Goal: Information Seeking & Learning: Find specific fact

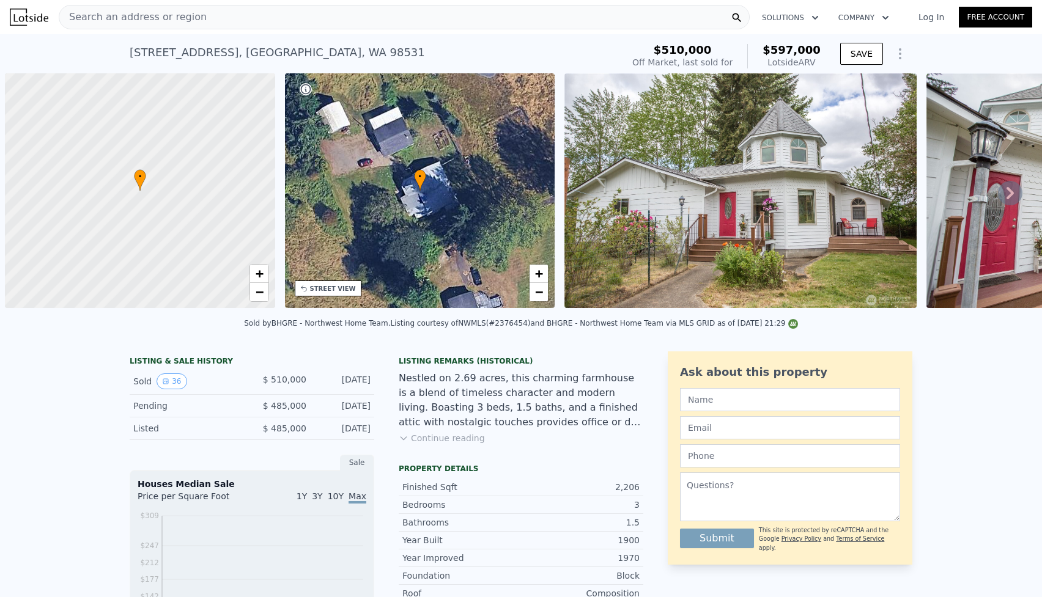
scroll to position [0, 5]
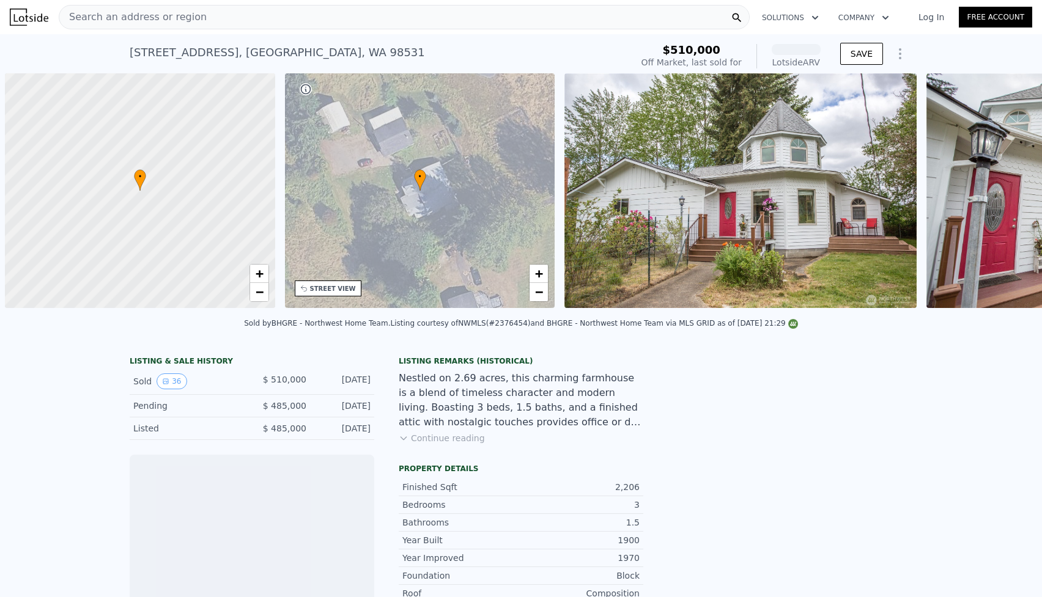
scroll to position [0, 5]
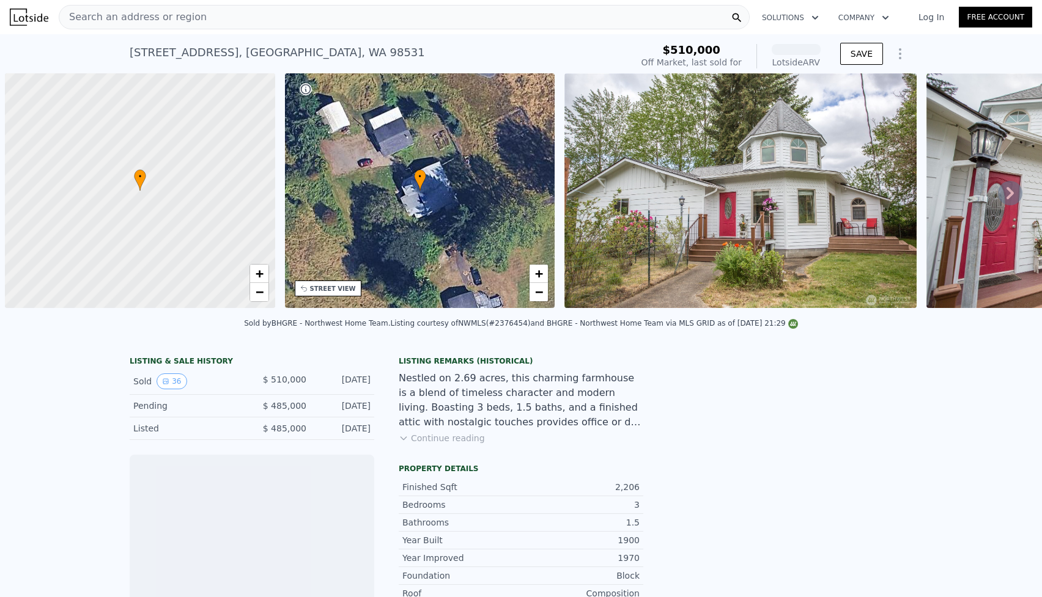
scroll to position [0, 5]
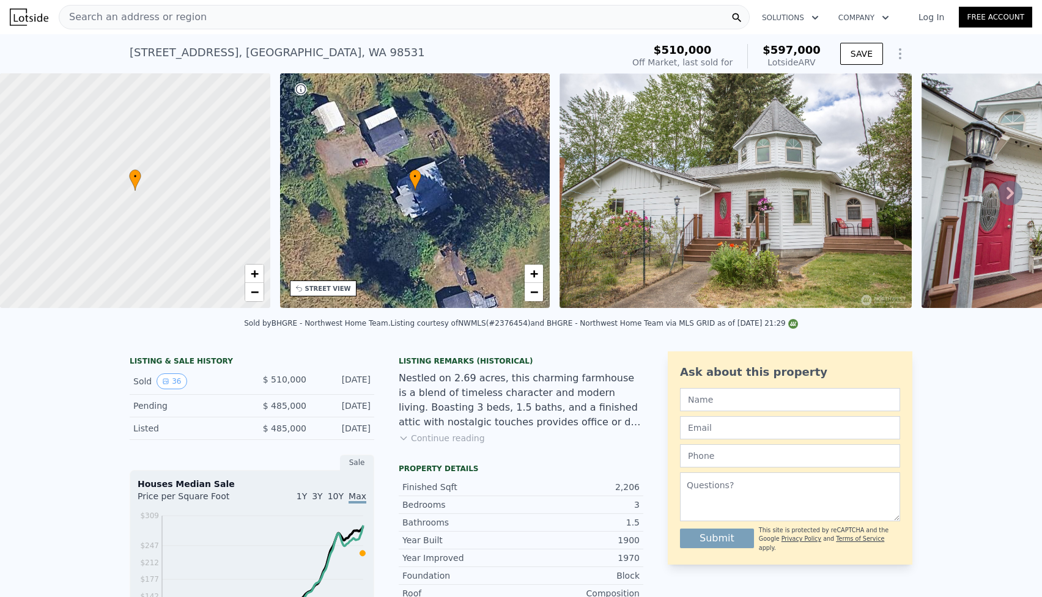
click at [156, 15] on span "Search an address or region" at bounding box center [132, 17] width 147 height 15
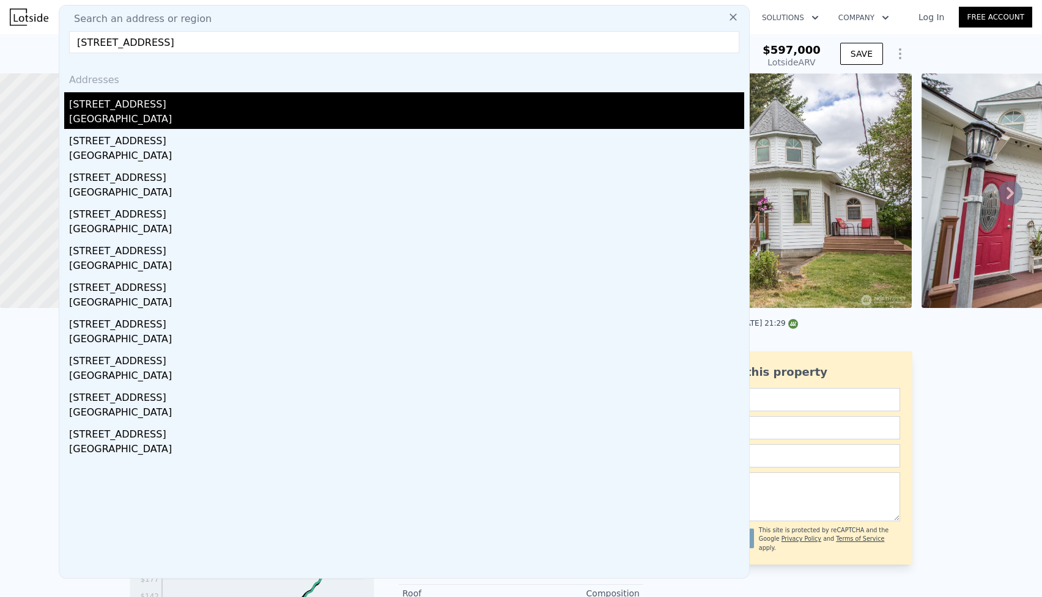
type input "3965 hummer lake road"
click at [125, 102] on div "3965 Hummer Lake Rd" at bounding box center [406, 102] width 675 height 20
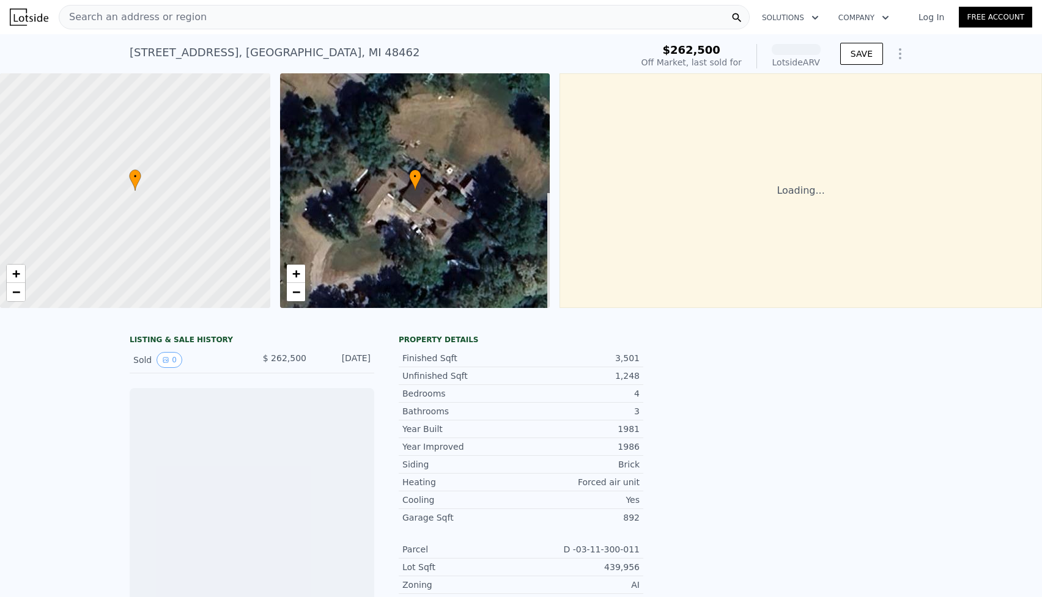
click at [411, 197] on div "• + −" at bounding box center [415, 190] width 270 height 235
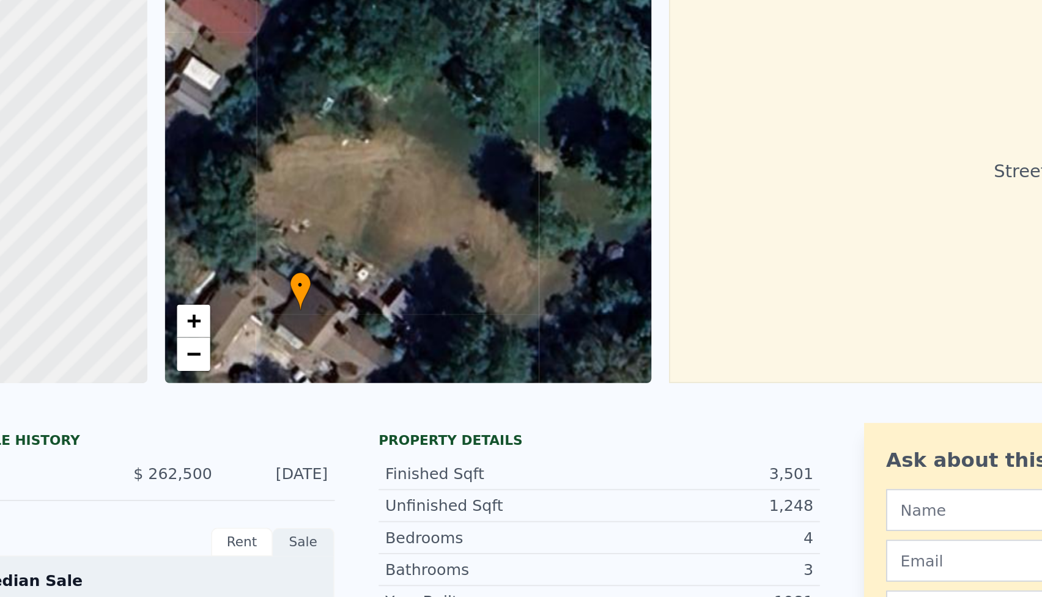
drag, startPoint x: 408, startPoint y: 189, endPoint x: 348, endPoint y: 266, distance: 97.6
click at [348, 266] on div "• + −" at bounding box center [415, 190] width 270 height 235
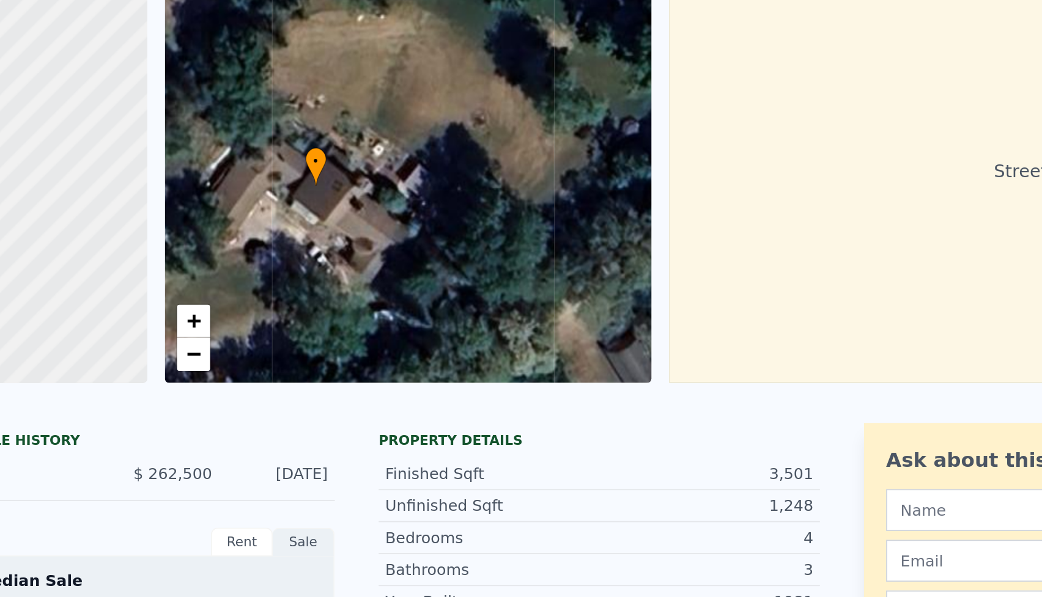
drag, startPoint x: 491, startPoint y: 169, endPoint x: 500, endPoint y: 100, distance: 69.6
click at [500, 100] on div "• + −" at bounding box center [415, 190] width 270 height 235
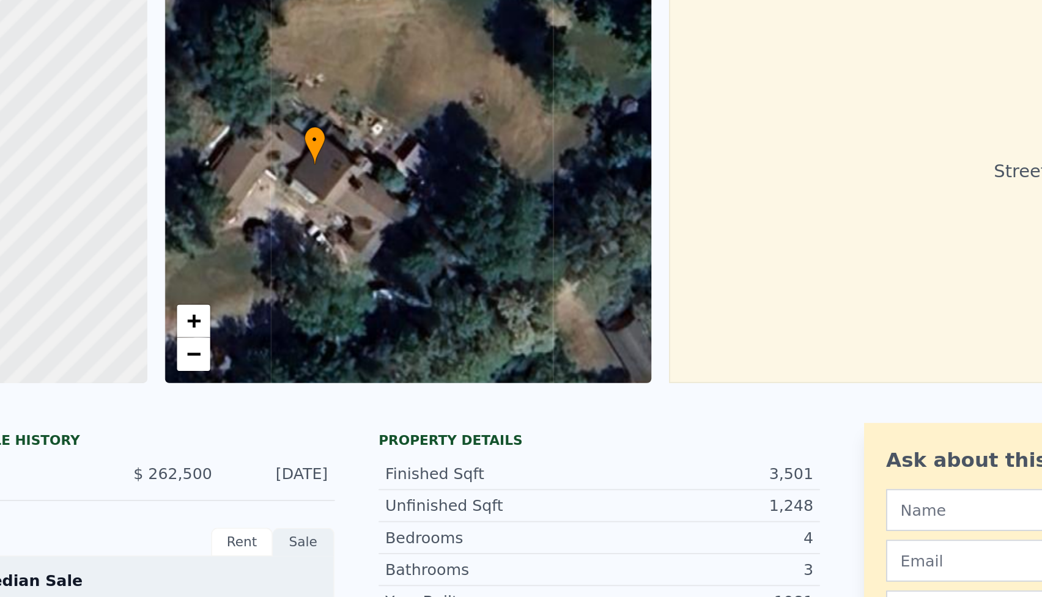
drag, startPoint x: 397, startPoint y: 236, endPoint x: 396, endPoint y: 224, distance: 11.6
click at [396, 224] on div "• + −" at bounding box center [415, 190] width 270 height 235
click at [294, 274] on span "+" at bounding box center [296, 273] width 8 height 15
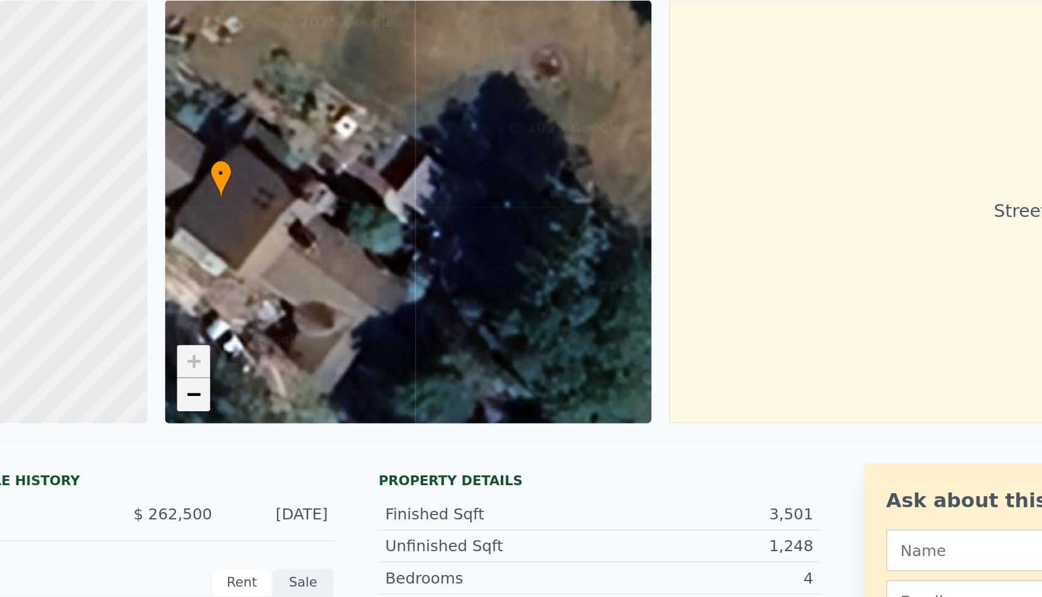
click at [295, 293] on span "−" at bounding box center [296, 291] width 8 height 15
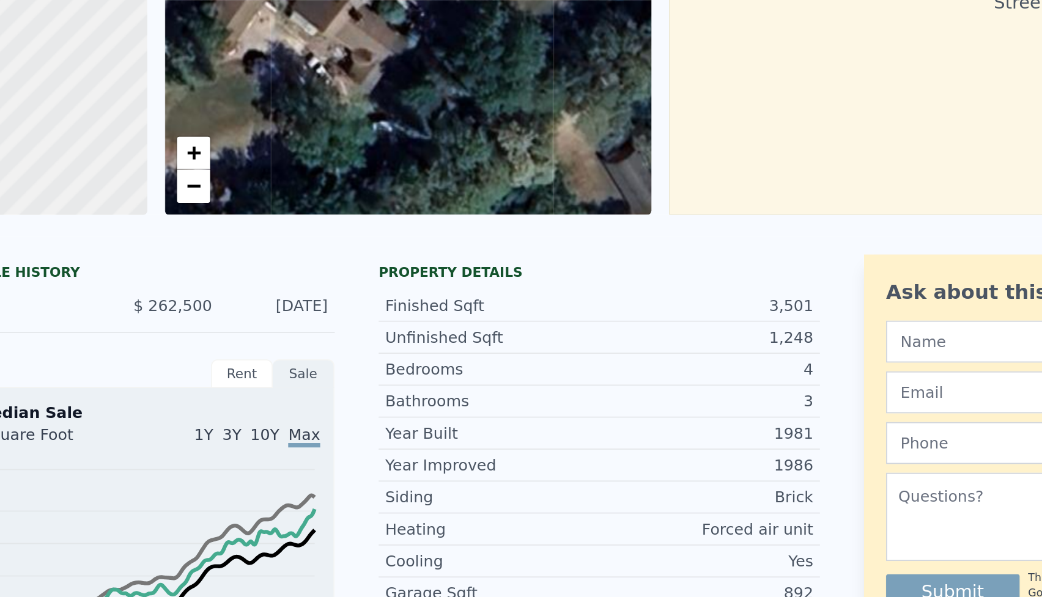
scroll to position [117, 0]
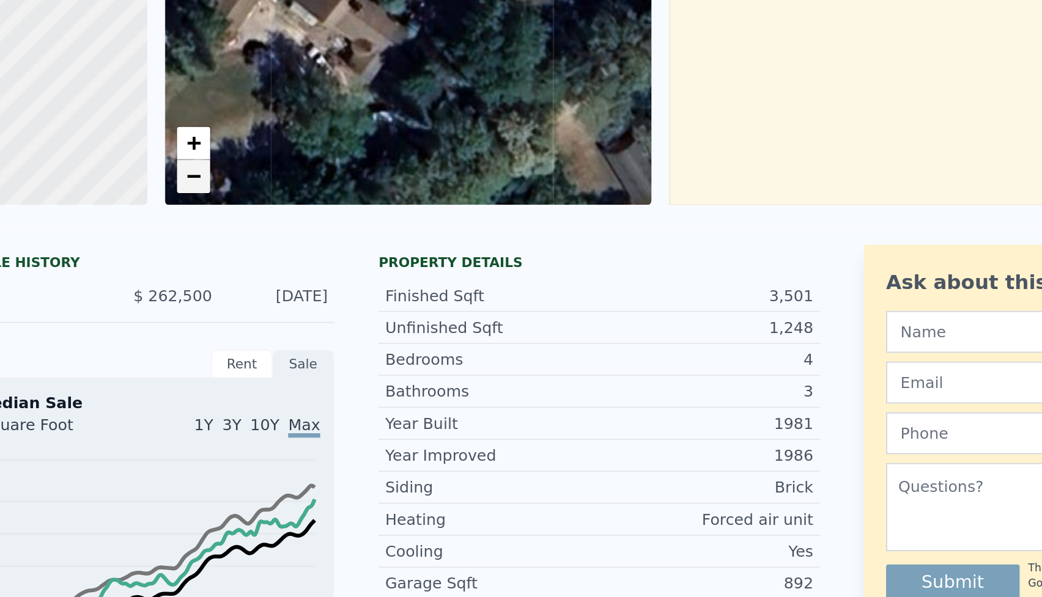
click at [292, 172] on span "−" at bounding box center [296, 170] width 8 height 15
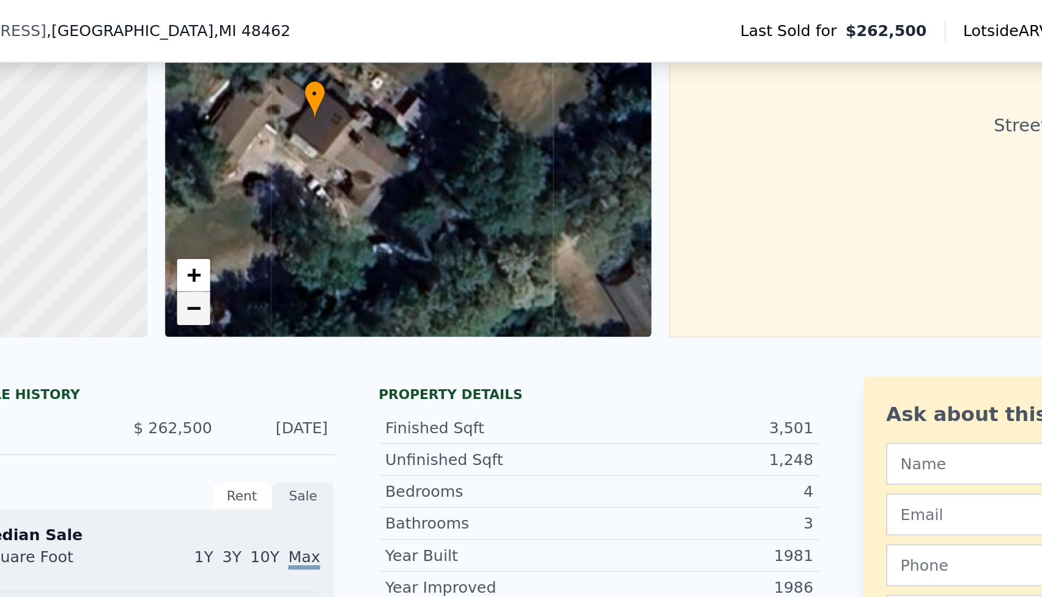
scroll to position [69, 0]
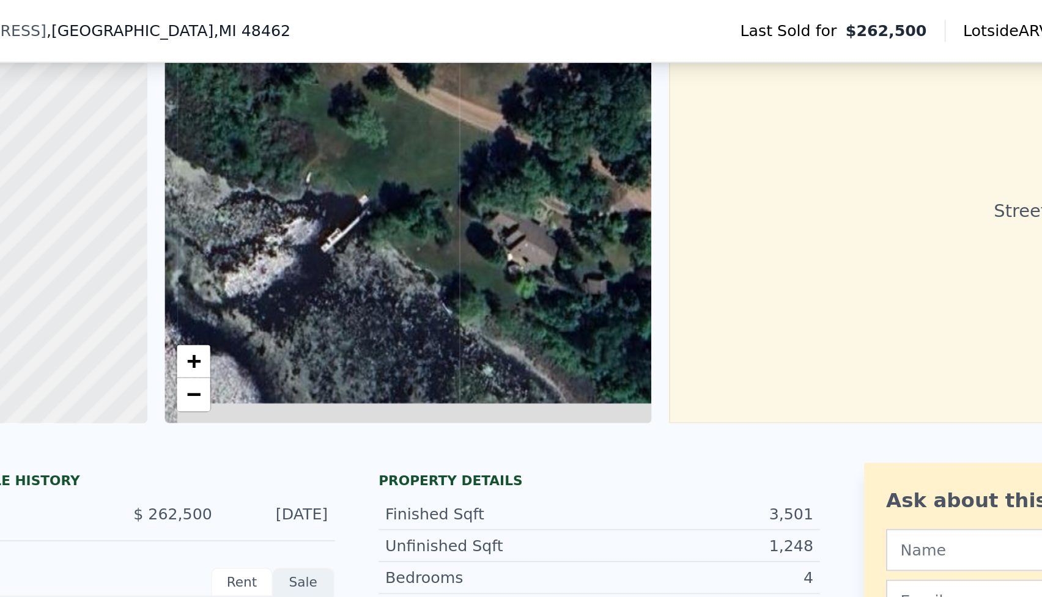
drag, startPoint x: 338, startPoint y: 147, endPoint x: 482, endPoint y: 19, distance: 192.8
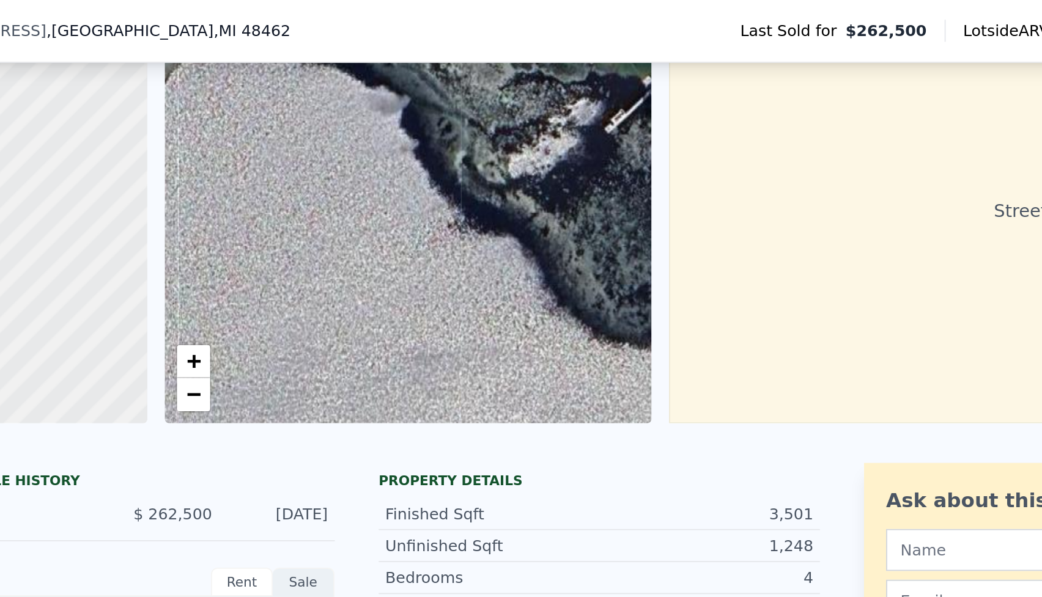
drag, startPoint x: 355, startPoint y: 89, endPoint x: 520, endPoint y: 37, distance: 173.1
click at [520, 37] on div "• + −" at bounding box center [415, 117] width 270 height 235
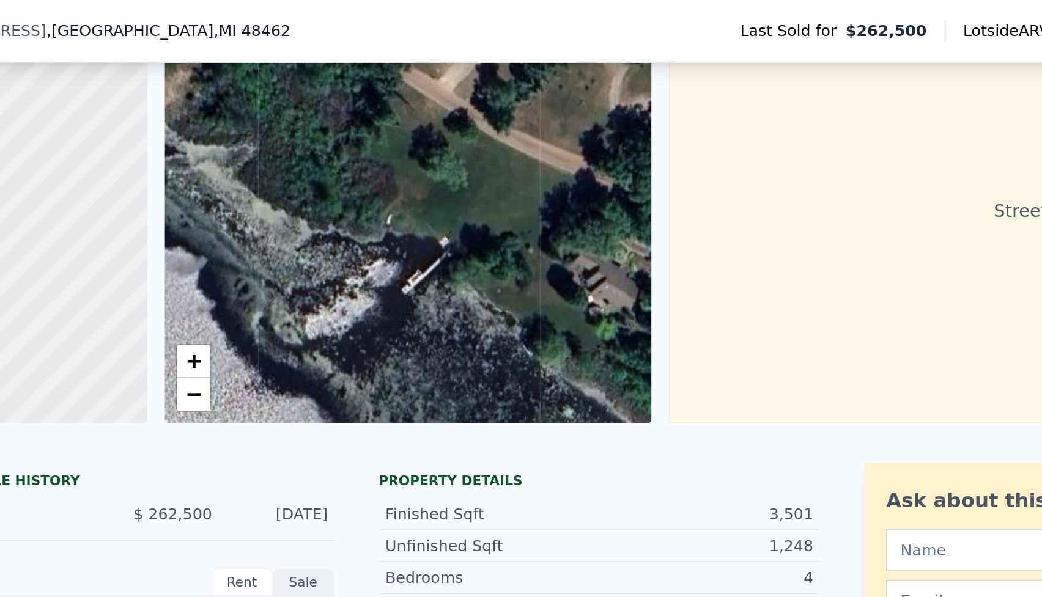
drag, startPoint x: 351, startPoint y: 120, endPoint x: 226, endPoint y: 196, distance: 146.5
click at [226, 196] on div "• + − • + − Street View not available" at bounding box center [521, 117] width 1042 height 235
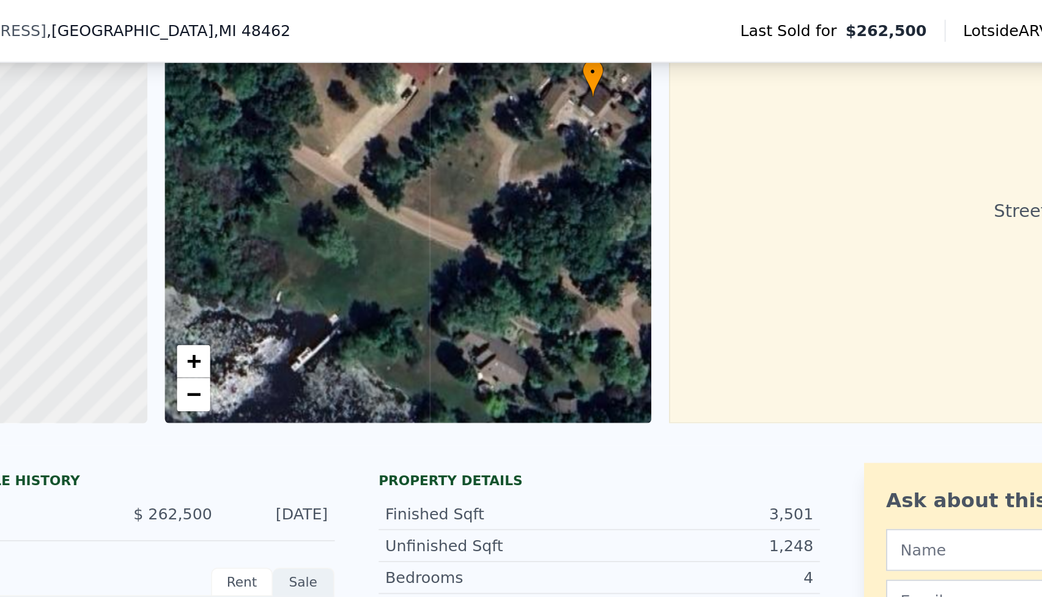
drag, startPoint x: 393, startPoint y: 176, endPoint x: 332, endPoint y: 219, distance: 74.6
click at [332, 219] on div "• + −" at bounding box center [415, 117] width 270 height 235
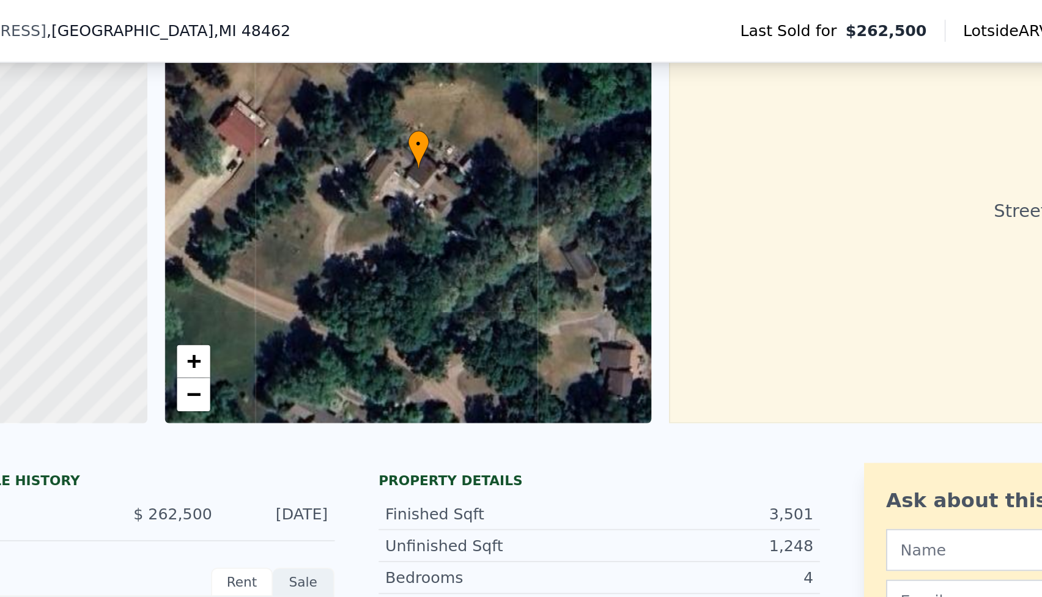
drag, startPoint x: 405, startPoint y: 122, endPoint x: 308, endPoint y: 161, distance: 105.0
click at [308, 161] on div "• + −" at bounding box center [415, 117] width 270 height 235
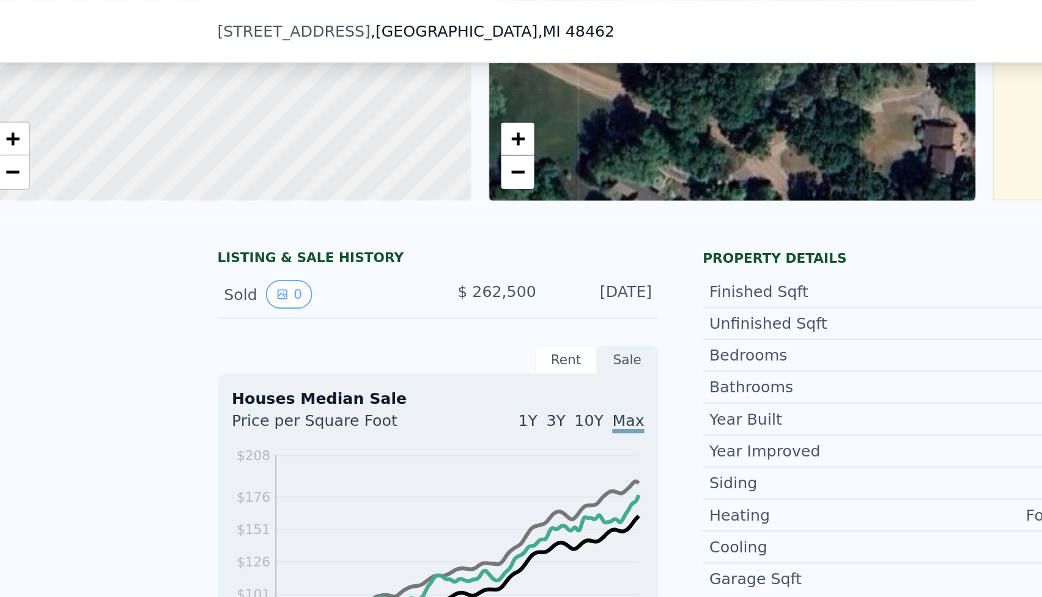
scroll to position [194, 0]
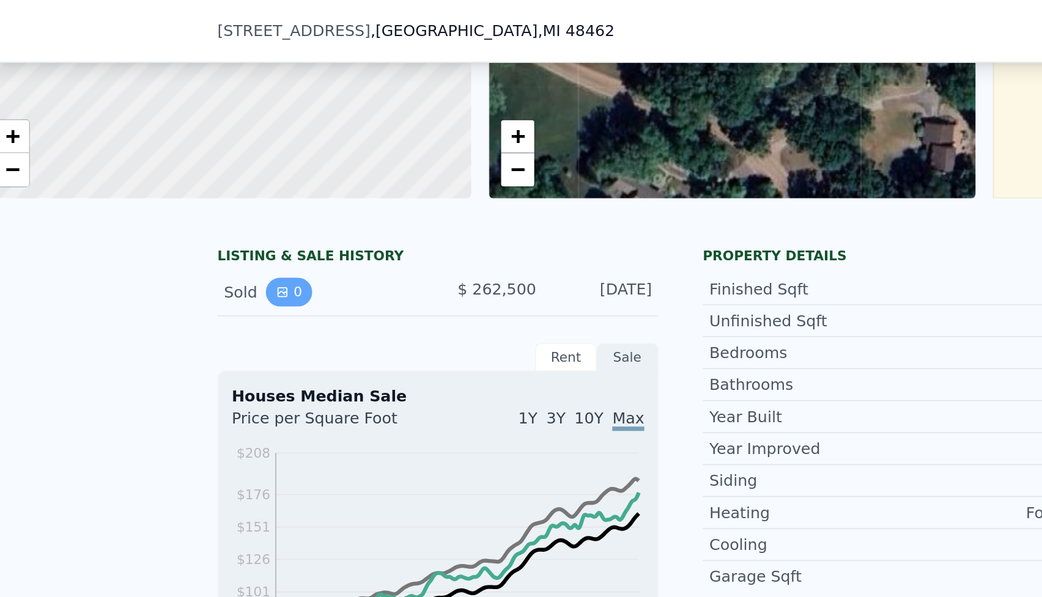
click at [169, 158] on icon "View historical data" at bounding box center [165, 161] width 7 height 7
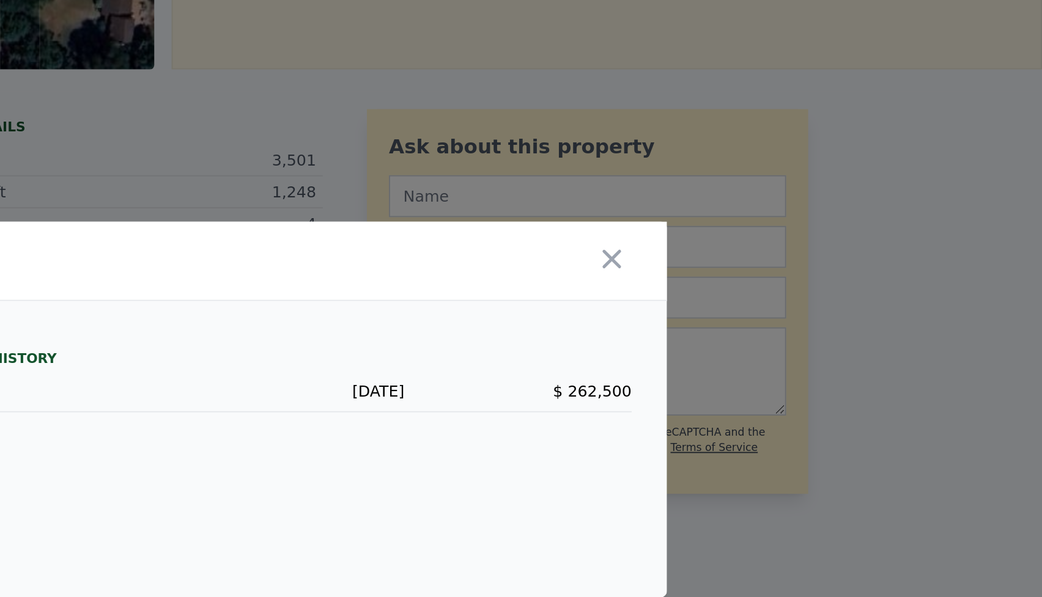
scroll to position [0, 0]
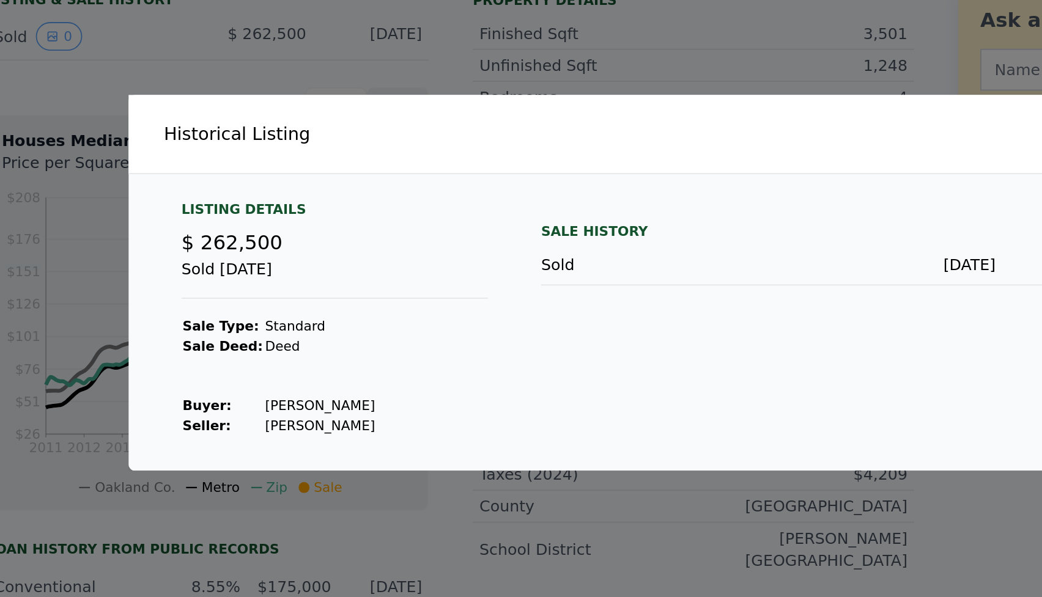
drag, startPoint x: 358, startPoint y: 367, endPoint x: 275, endPoint y: 365, distance: 83.8
click at [275, 365] on tr "Buyer : Christopher C Goodwin" at bounding box center [291, 366] width 108 height 11
copy tr "Christopher C Goodwin"
